Goal: Information Seeking & Learning: Check status

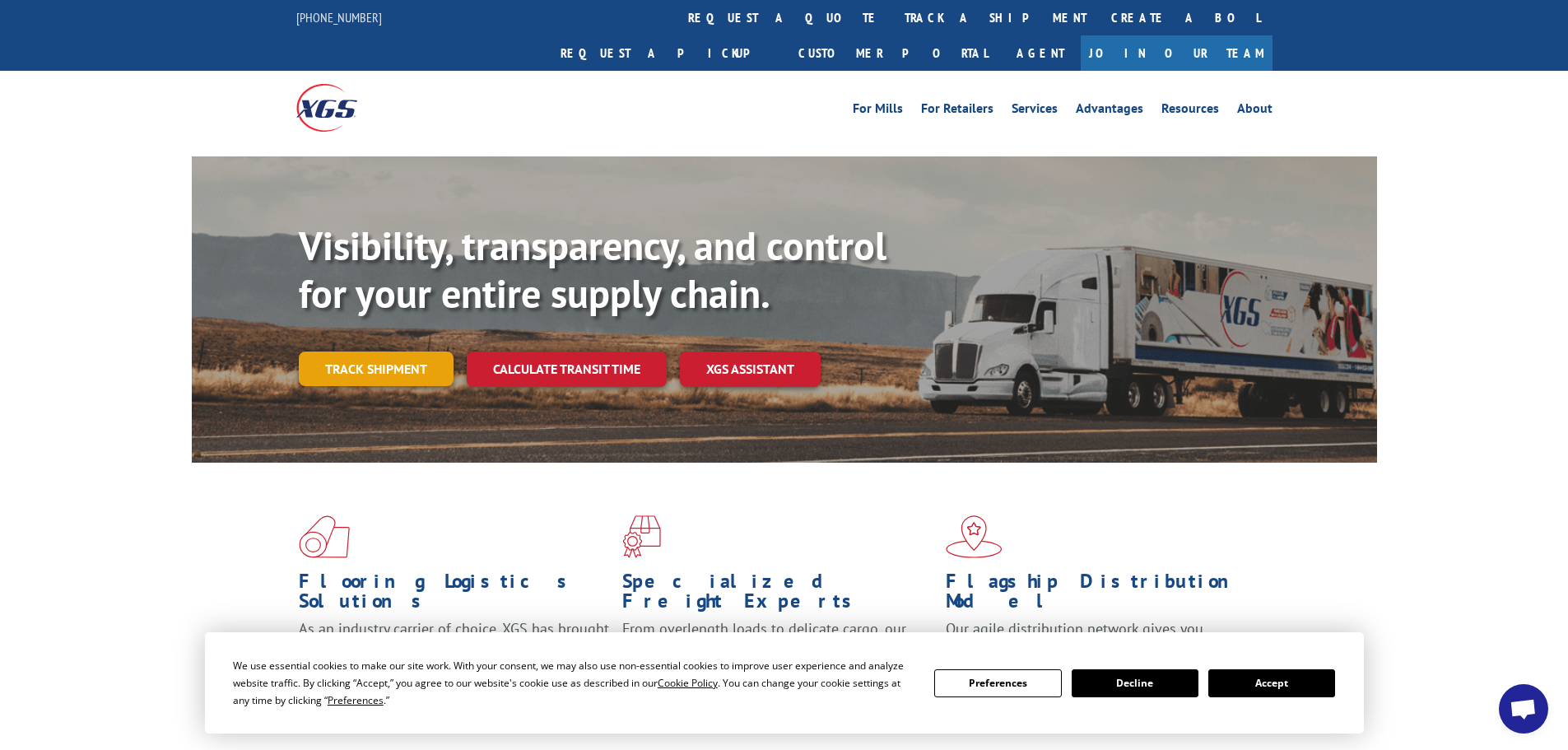
click at [414, 352] on link "Track shipment" at bounding box center [376, 369] width 155 height 35
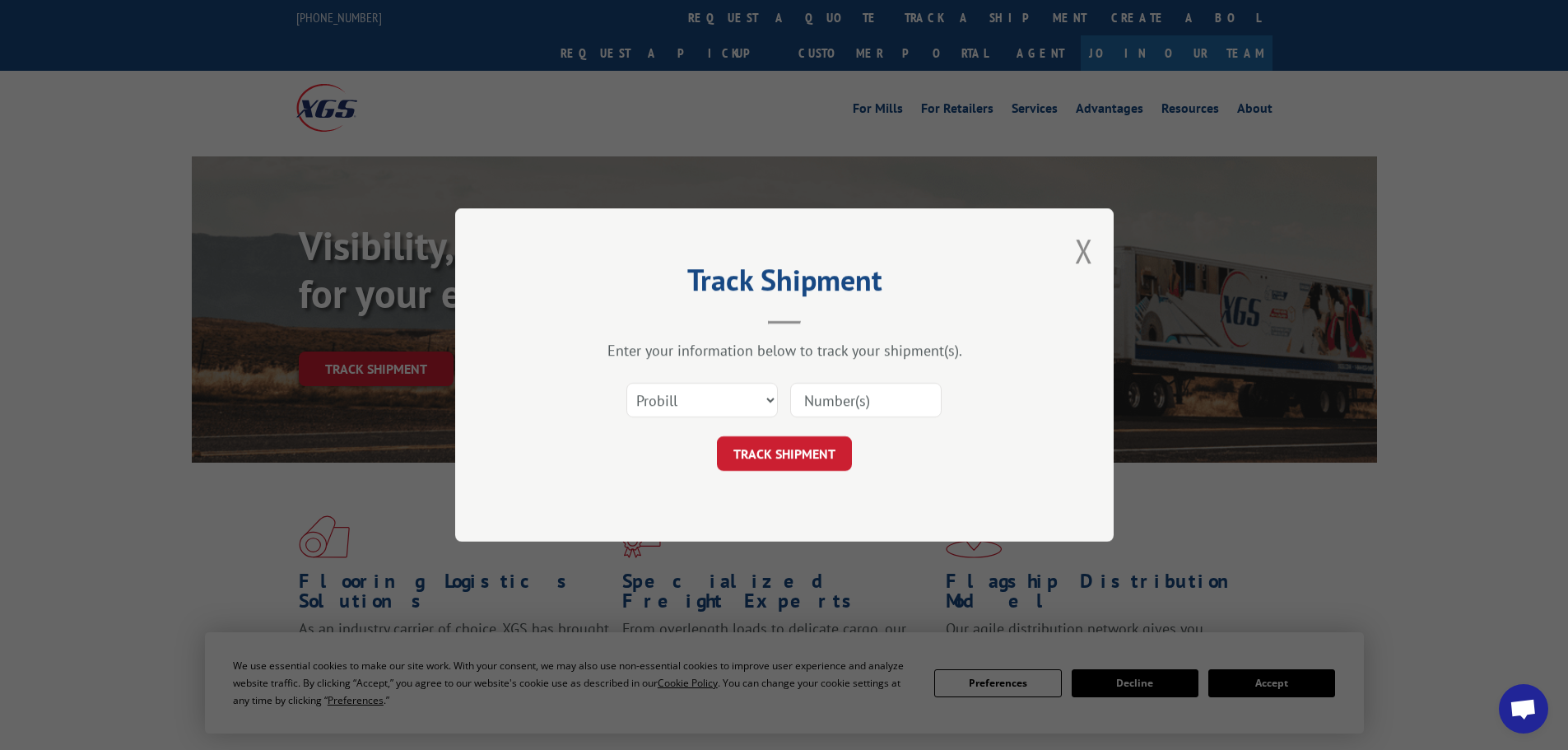
paste input "16755751"
type input "1"
paste input "16755751"
type input "16755751"
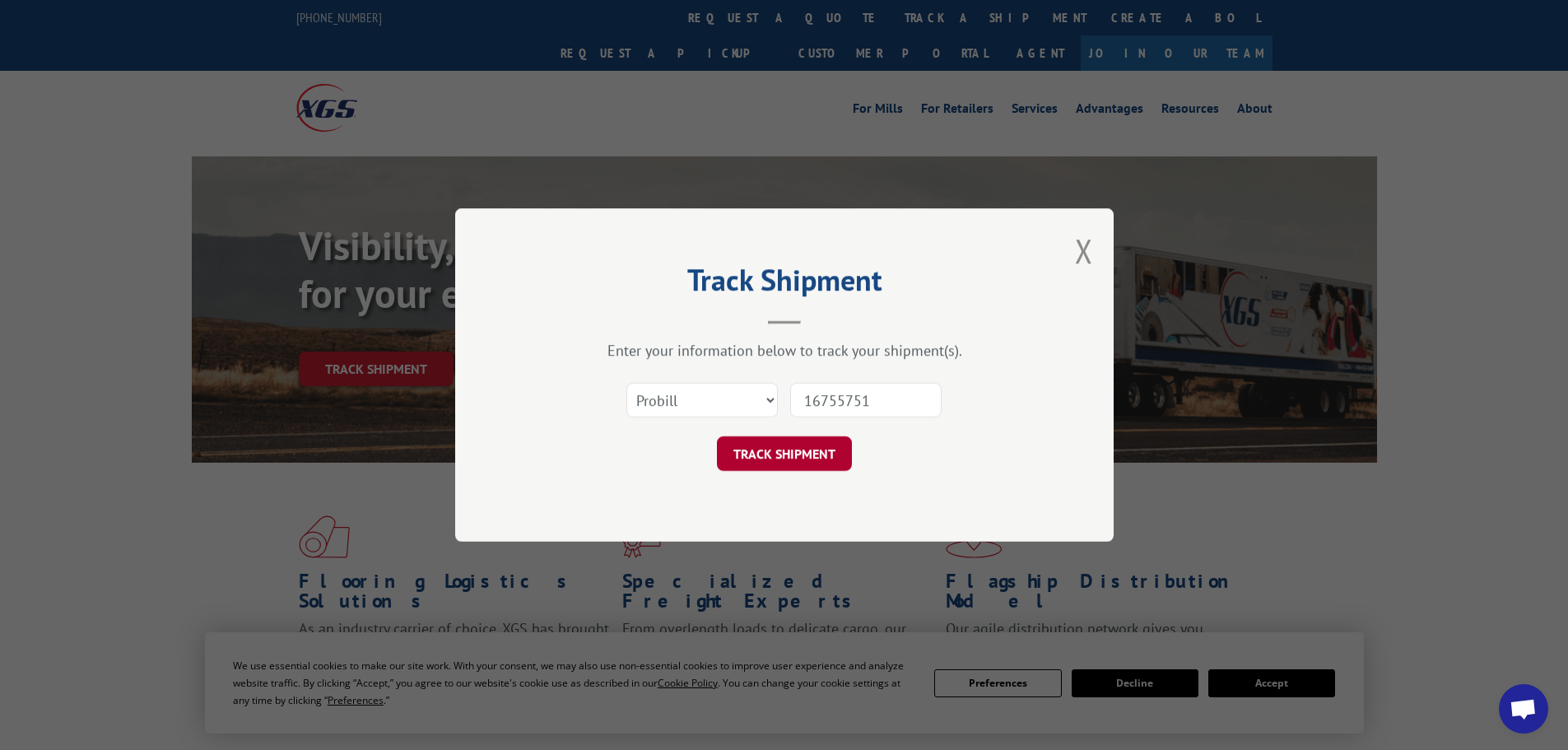
click at [785, 460] on button "TRACK SHIPMENT" at bounding box center [784, 453] width 135 height 35
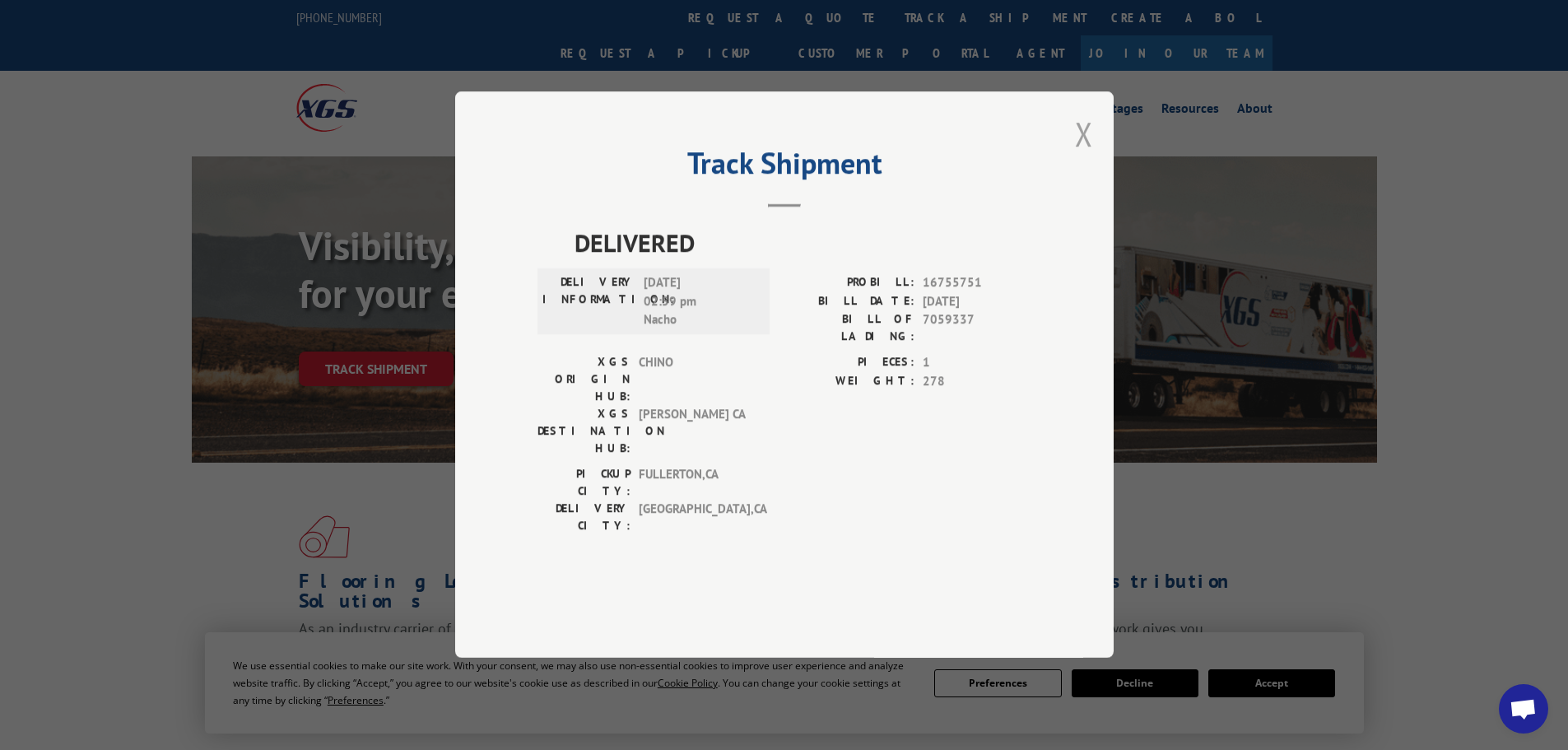
click at [1077, 156] on button "Close modal" at bounding box center [1084, 133] width 18 height 44
